Goal: Obtain resource: Download file/media

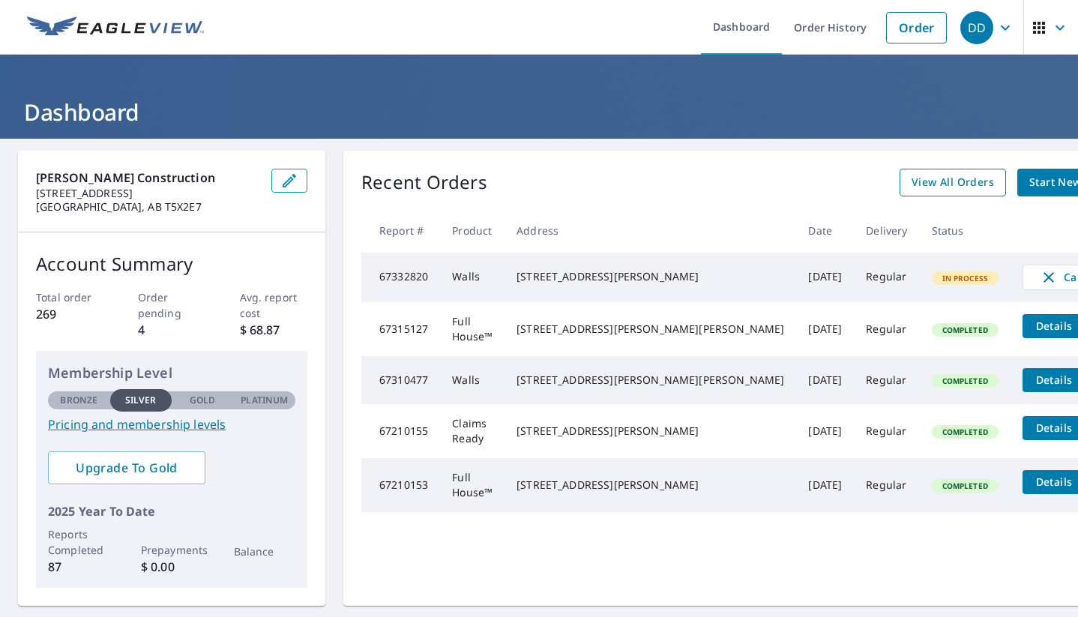
click at [912, 187] on span "View All Orders" at bounding box center [953, 182] width 82 height 19
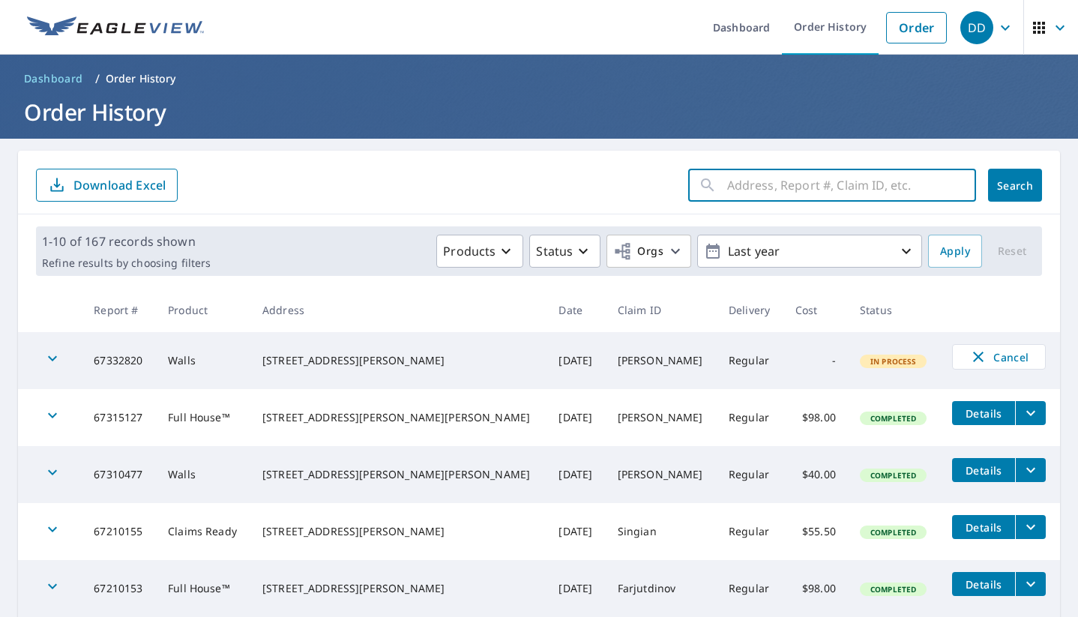
click at [868, 186] on input "text" at bounding box center [851, 185] width 249 height 42
type input "[STREET_ADDRESS]"
click at [965, 185] on button "Search" at bounding box center [1015, 185] width 54 height 33
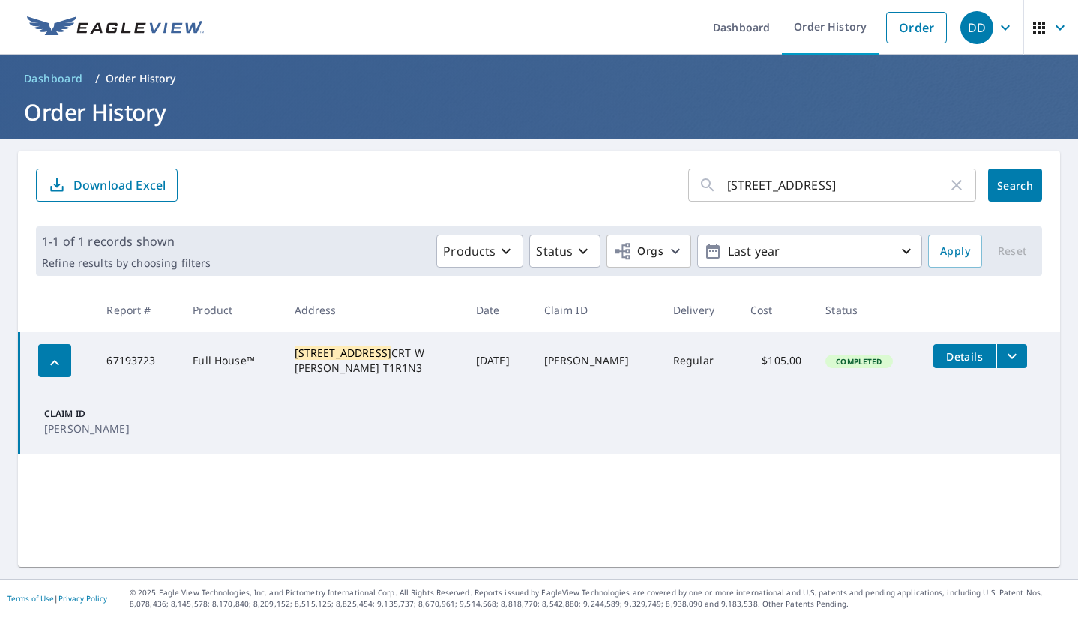
click at [965, 352] on icon "filesDropdownBtn-67193723" at bounding box center [1012, 356] width 18 height 18
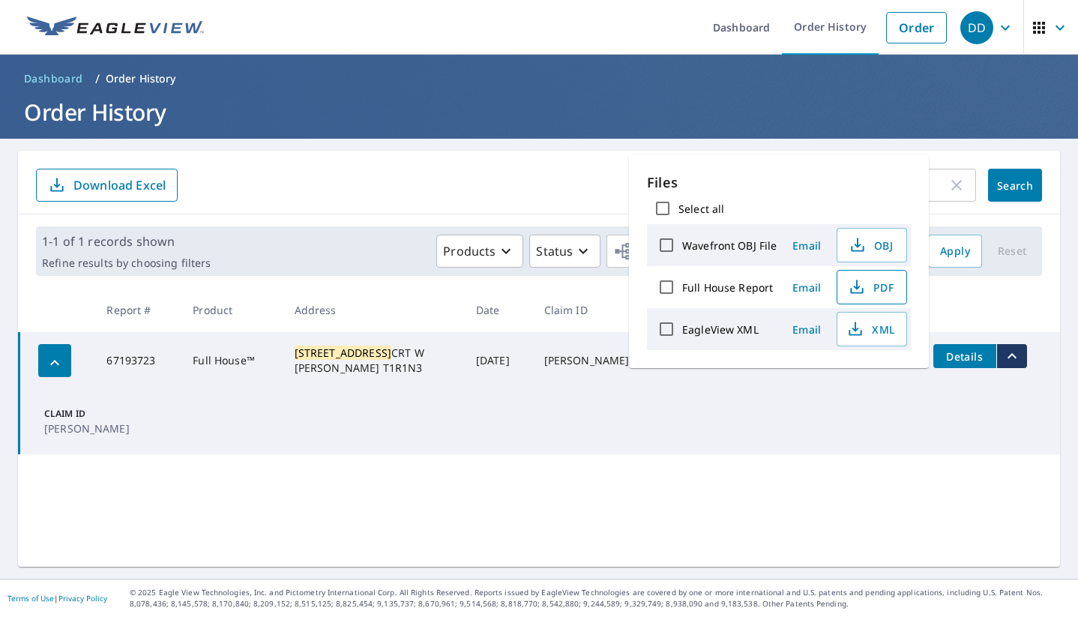
click at [873, 289] on span "PDF" at bounding box center [870, 287] width 48 height 18
click at [867, 281] on span "PDF" at bounding box center [870, 287] width 48 height 18
click at [870, 287] on button "PDF" at bounding box center [872, 287] width 70 height 34
